Goal: Task Accomplishment & Management: Complete application form

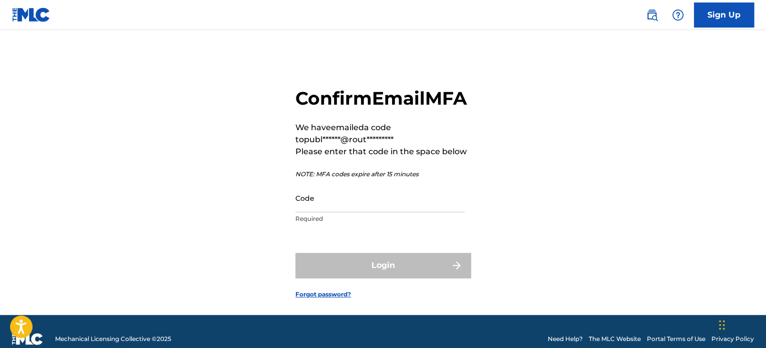
click at [336, 212] on input "Code" at bounding box center [379, 198] width 169 height 29
paste input "821424"
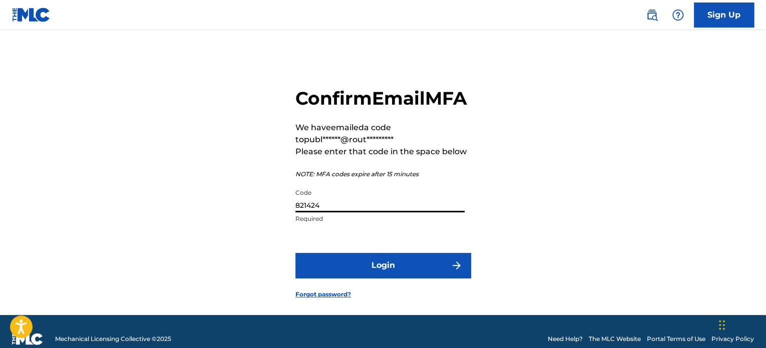
type input "821424"
click at [389, 278] on button "Login" at bounding box center [382, 265] width 175 height 25
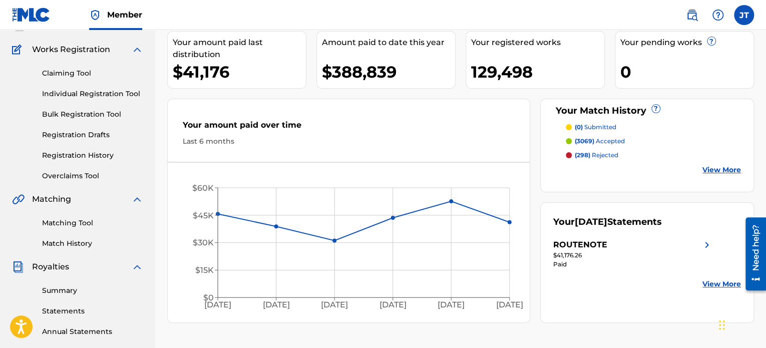
scroll to position [83, 0]
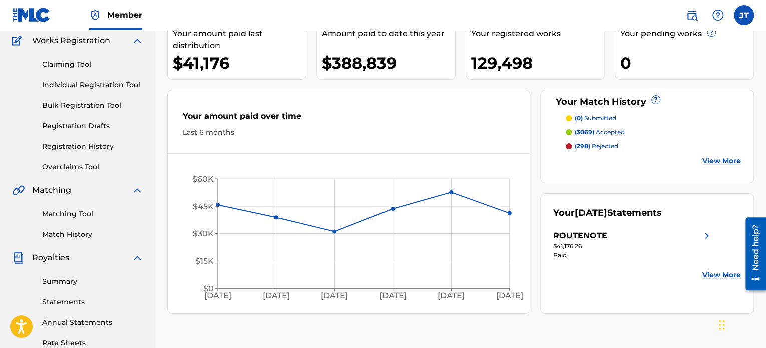
click at [85, 102] on link "Bulk Registration Tool" at bounding box center [92, 105] width 101 height 11
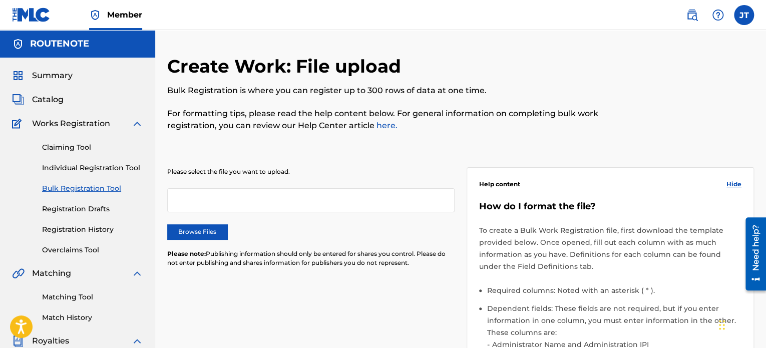
click at [273, 203] on div at bounding box center [310, 200] width 287 height 24
click at [266, 196] on div at bounding box center [310, 200] width 287 height 24
click at [221, 224] on label "Browse Files" at bounding box center [197, 231] width 60 height 15
click at [0, 0] on input "Browse Files" at bounding box center [0, 0] width 0 height 0
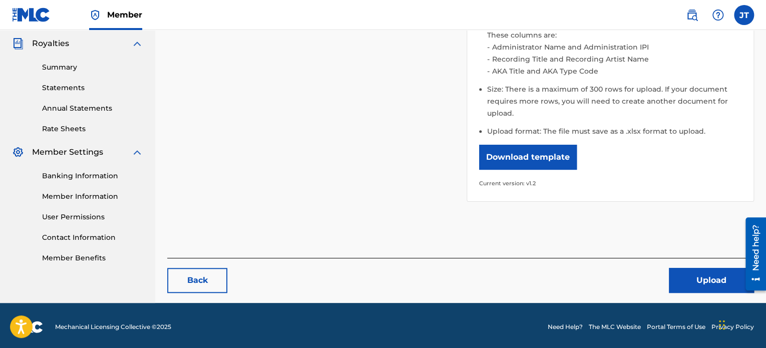
scroll to position [300, 0]
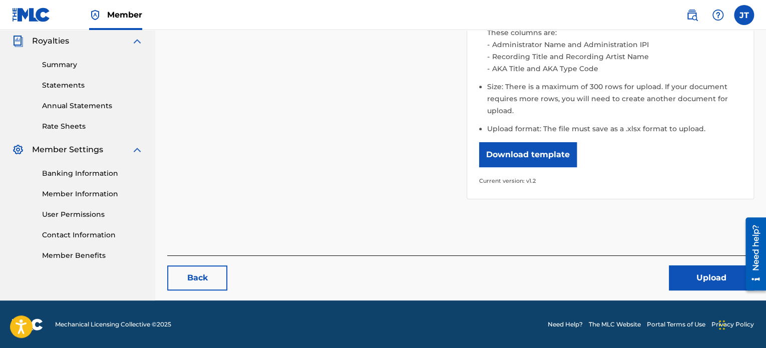
click at [697, 276] on button "Upload" at bounding box center [711, 277] width 85 height 25
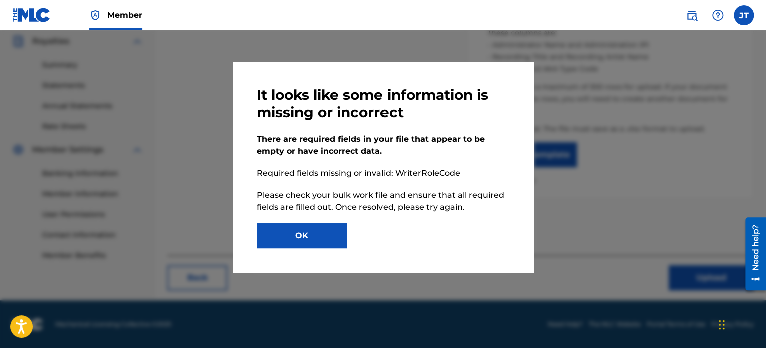
click at [325, 237] on button "OK" at bounding box center [302, 235] width 90 height 25
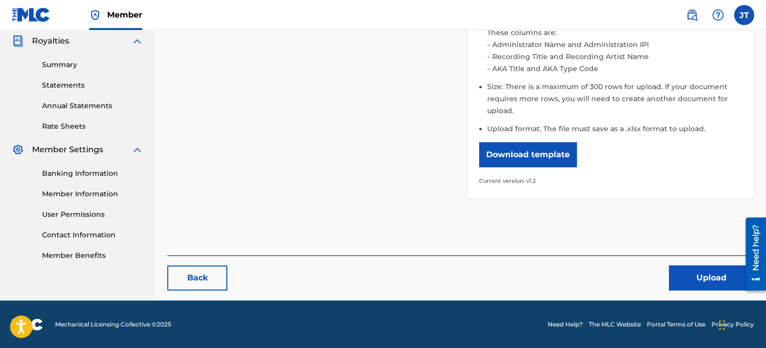
scroll to position [0, 0]
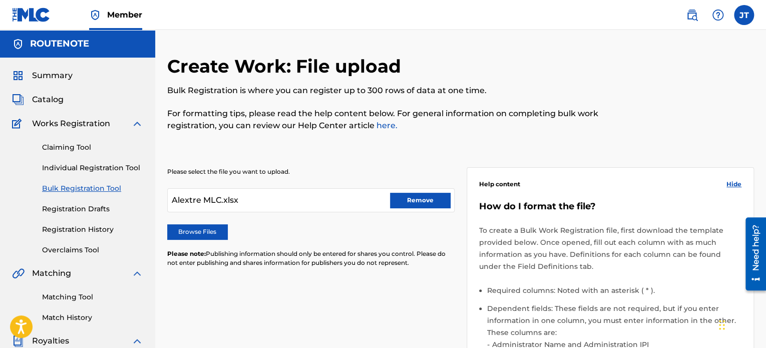
click at [427, 198] on button "Remove" at bounding box center [420, 200] width 60 height 15
click at [215, 227] on label "Browse Files" at bounding box center [197, 231] width 60 height 15
click at [0, 0] on input "Browse Files" at bounding box center [0, 0] width 0 height 0
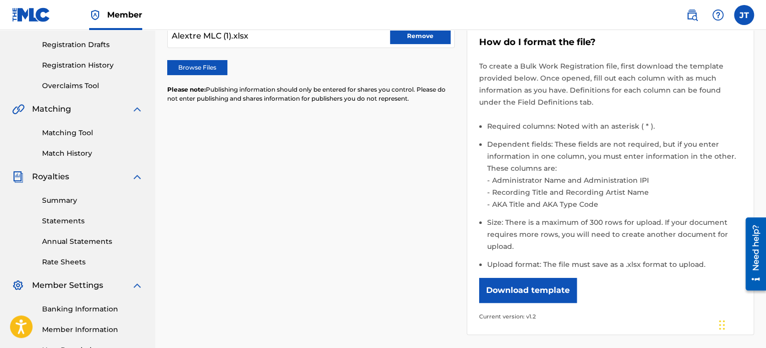
scroll to position [300, 0]
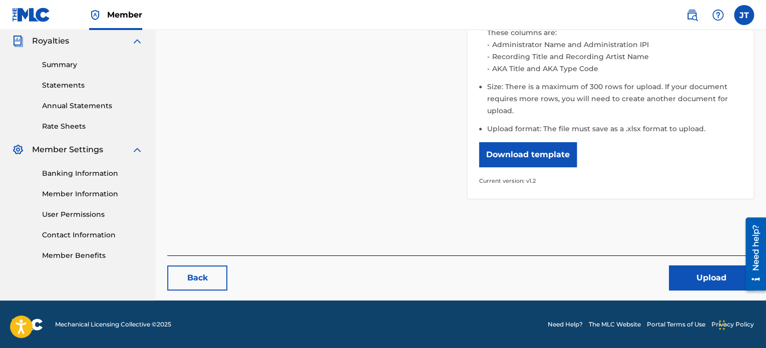
click at [696, 280] on button "Upload" at bounding box center [711, 277] width 85 height 25
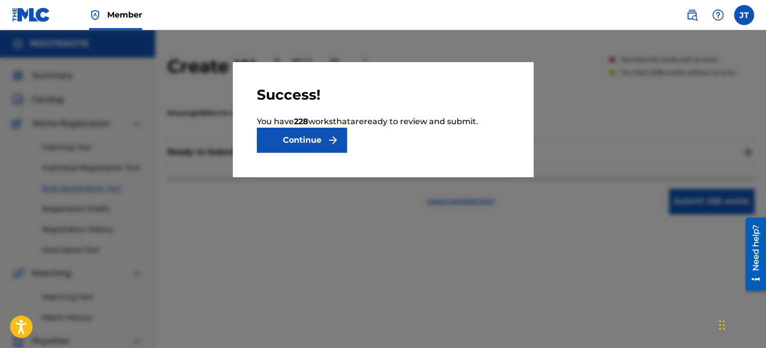
click at [337, 142] on img "submit" at bounding box center [333, 140] width 12 height 12
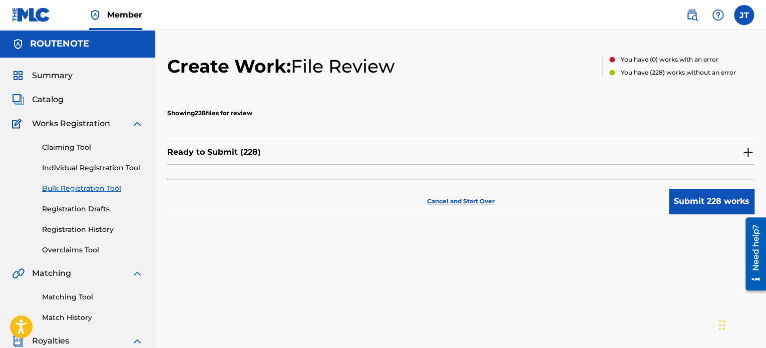
click at [707, 197] on button "Submit 228 works" at bounding box center [711, 201] width 85 height 25
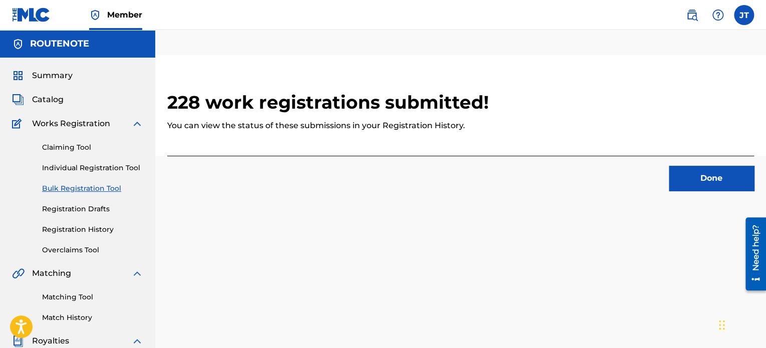
click at [703, 177] on button "Done" at bounding box center [711, 178] width 85 height 25
